Goal: Transaction & Acquisition: Purchase product/service

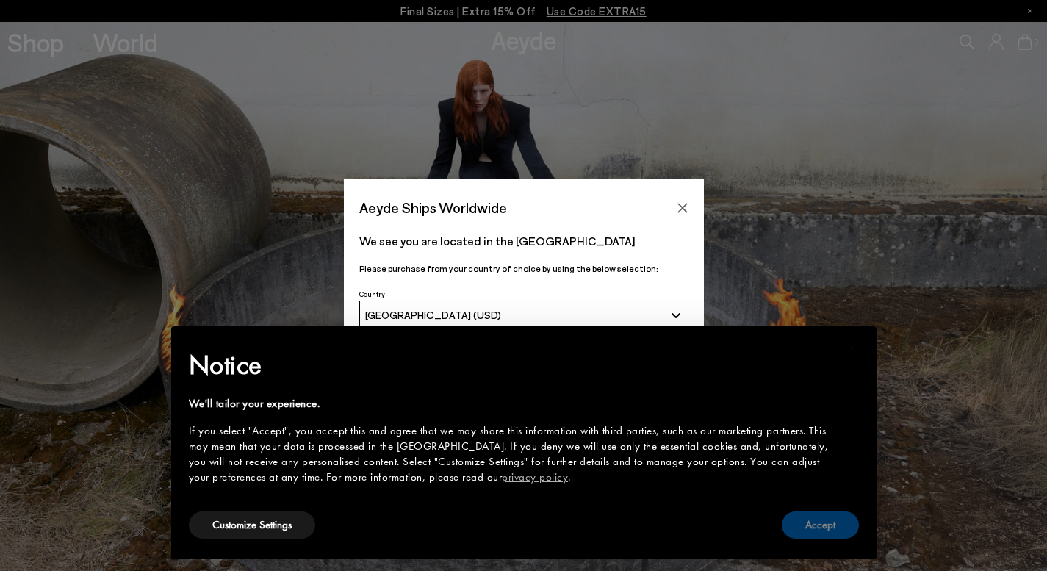
click at [822, 519] on button "Accept" at bounding box center [820, 524] width 77 height 27
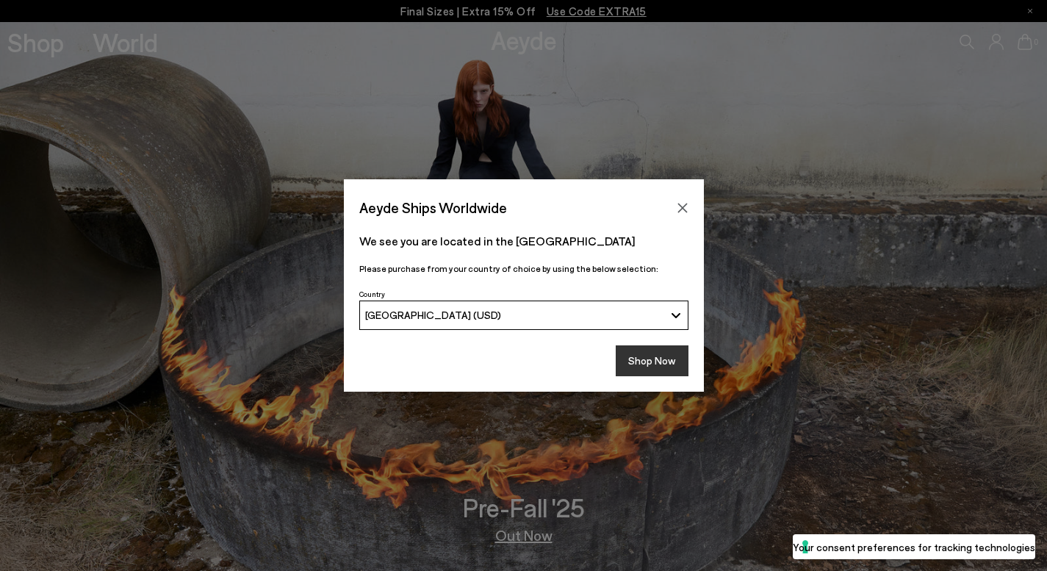
click at [650, 362] on button "Shop Now" at bounding box center [652, 360] width 73 height 31
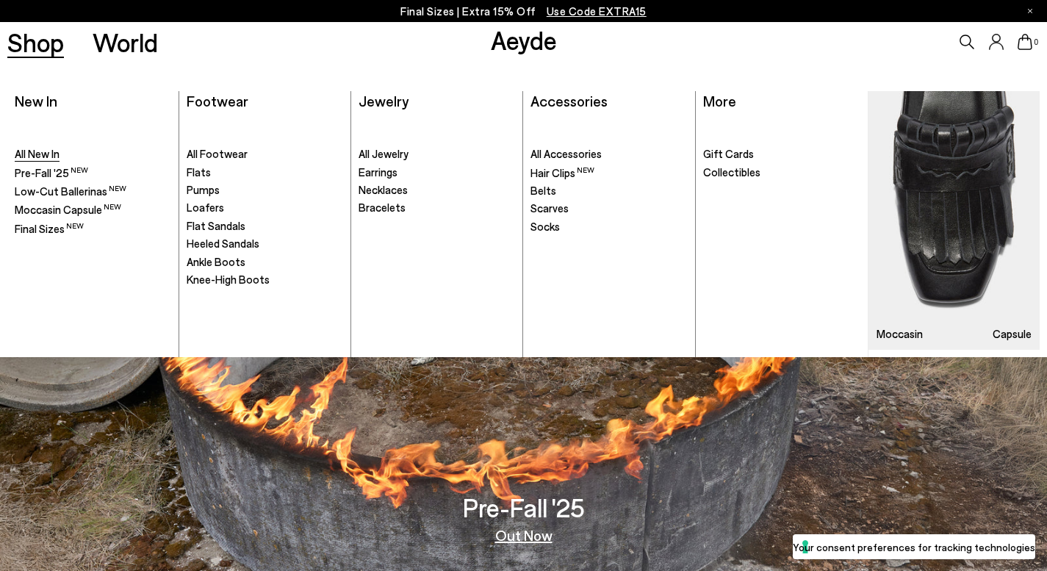
click at [43, 156] on span "All New In" at bounding box center [37, 153] width 45 height 13
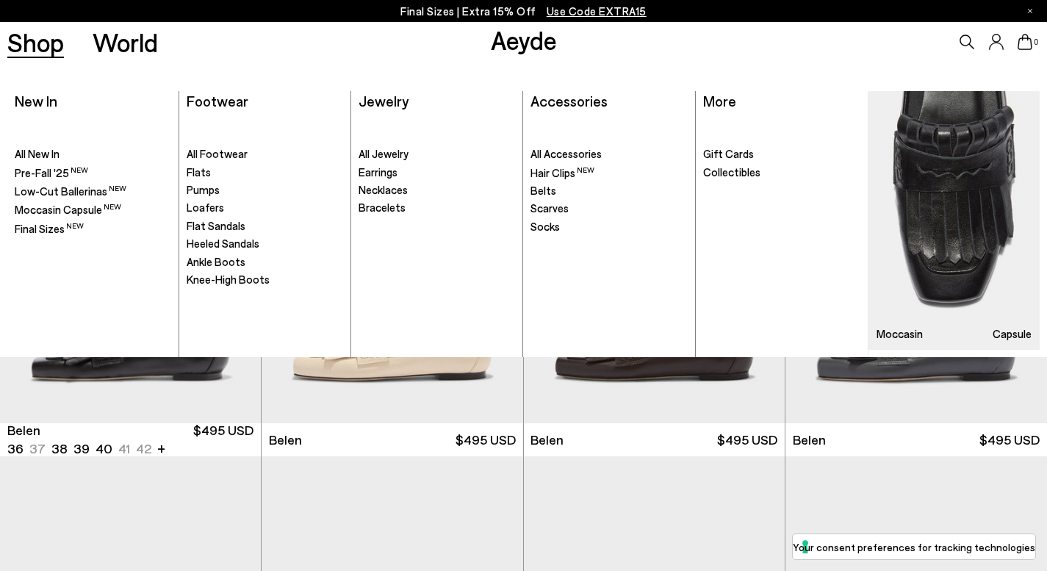
click at [19, 39] on link "Shop" at bounding box center [35, 42] width 57 height 26
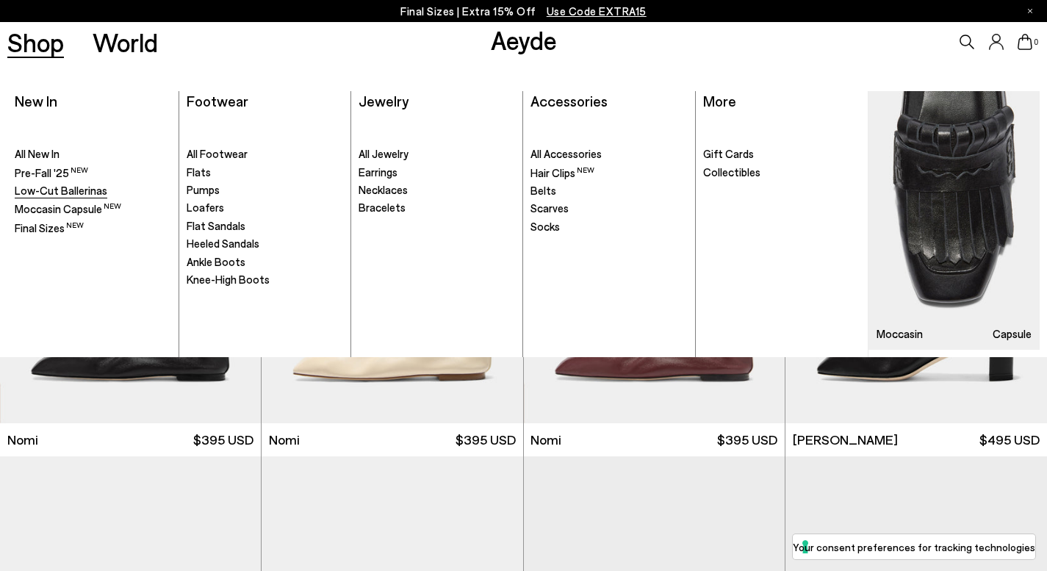
click at [65, 189] on span "Low-Cut Ballerinas" at bounding box center [61, 190] width 93 height 13
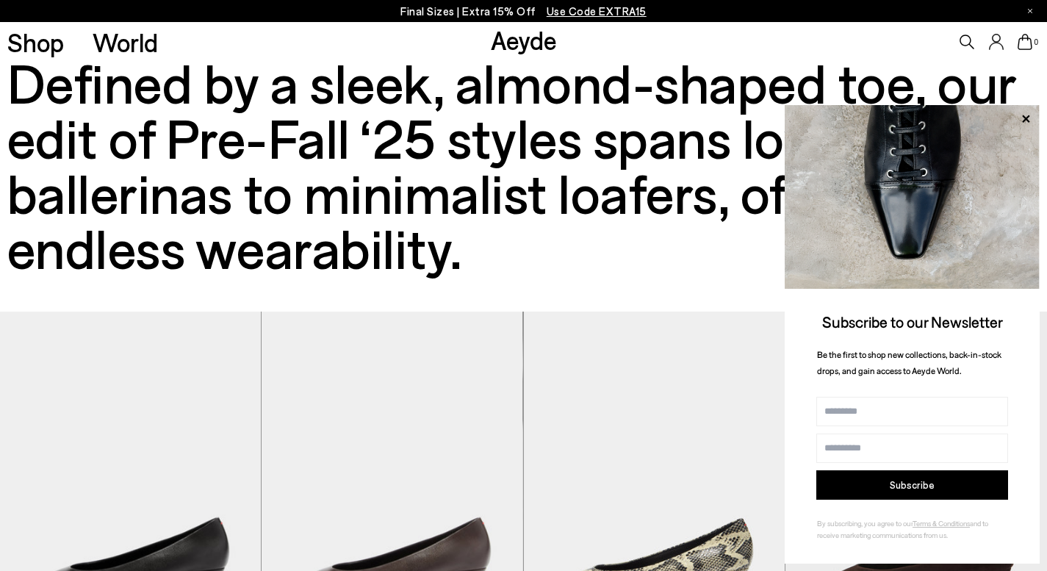
scroll to position [633, 0]
click at [1026, 116] on icon at bounding box center [1025, 118] width 19 height 19
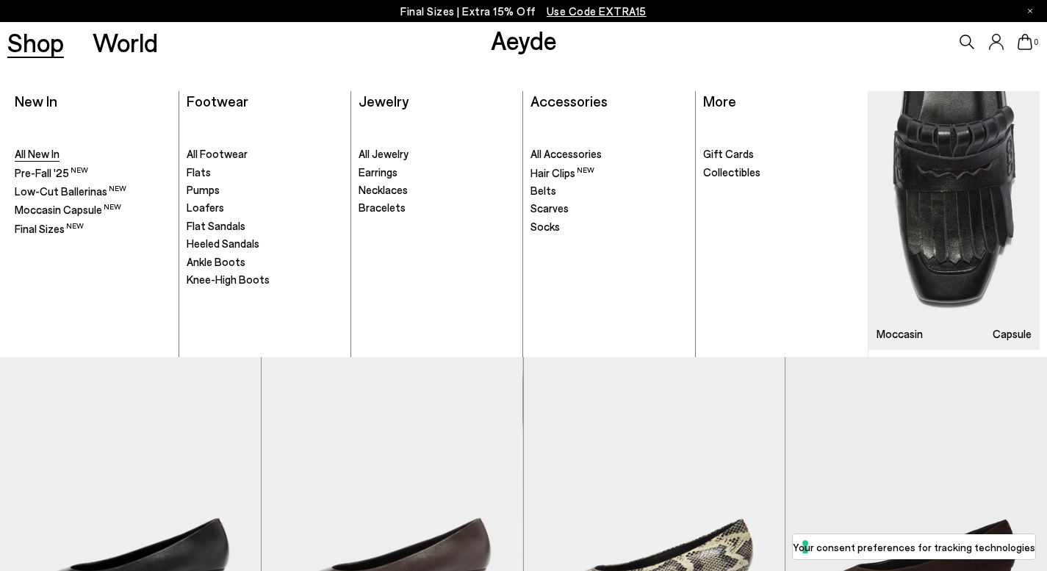
click at [40, 157] on span "All New In" at bounding box center [37, 153] width 45 height 13
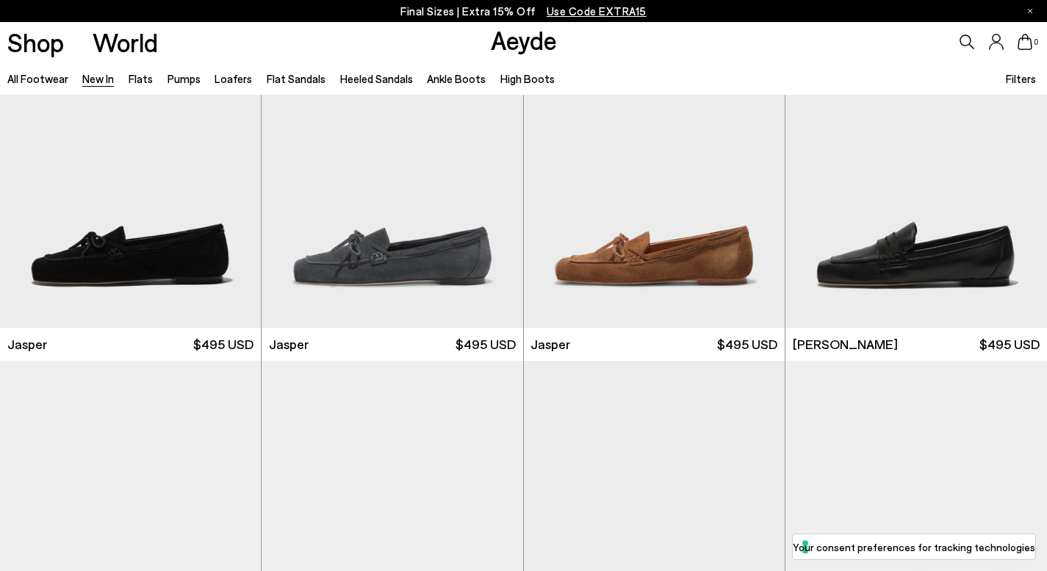
scroll to position [478, 0]
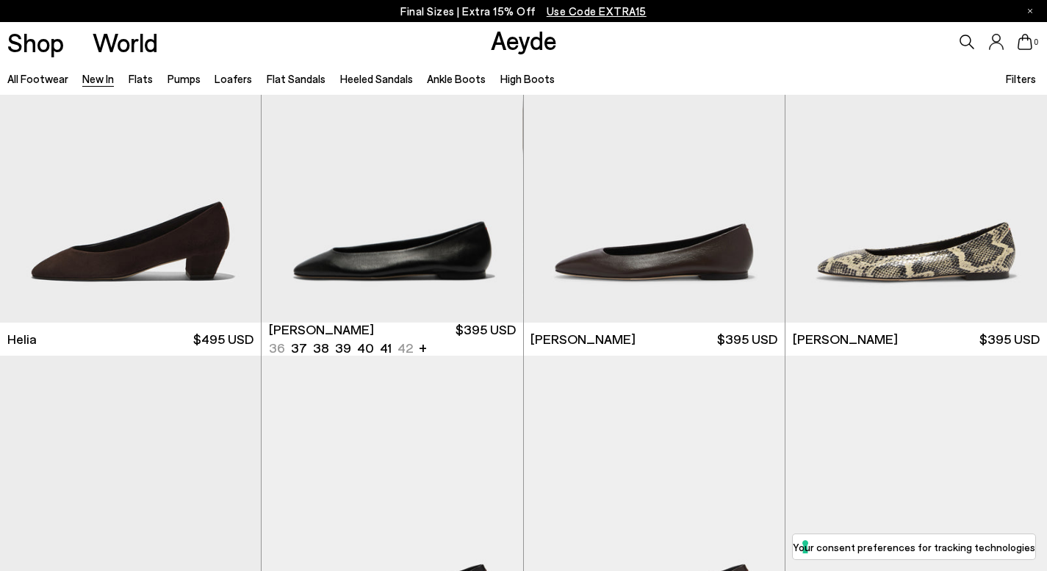
scroll to position [1547, 0]
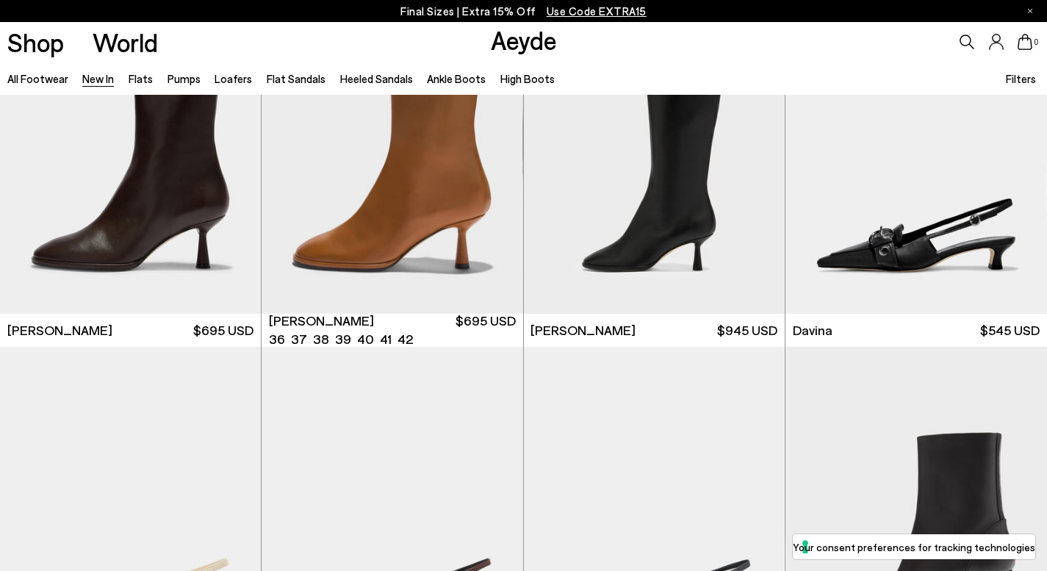
scroll to position [4084, 0]
